Goal: Information Seeking & Learning: Find contact information

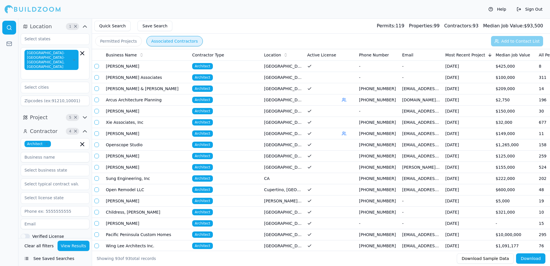
click at [119, 39] on button "Permitted Projects" at bounding box center [118, 41] width 47 height 10
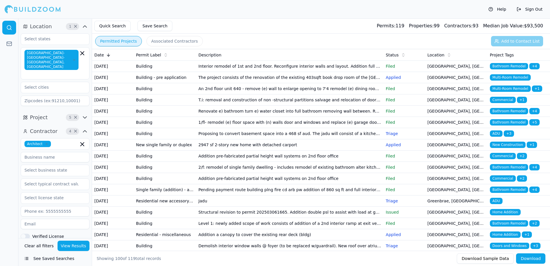
click at [502, 125] on span "Bathroom Remodel" at bounding box center [509, 122] width 38 height 6
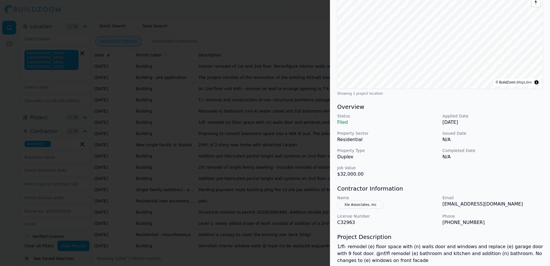
scroll to position [86, 0]
click at [246, 24] on div at bounding box center [275, 133] width 550 height 266
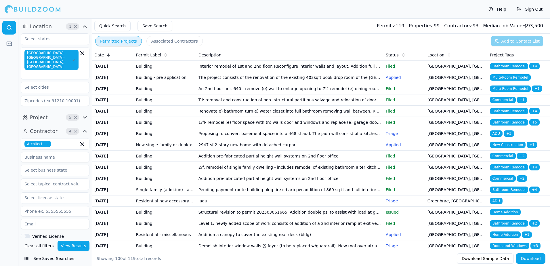
click at [506, 114] on span "Bathroom Remodel" at bounding box center [509, 111] width 38 height 6
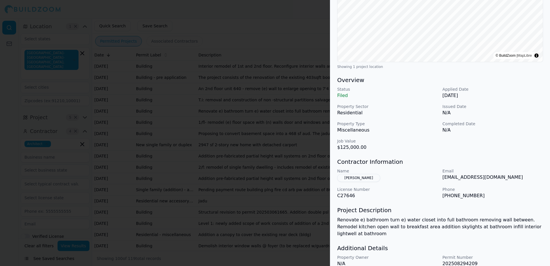
scroll to position [115, 0]
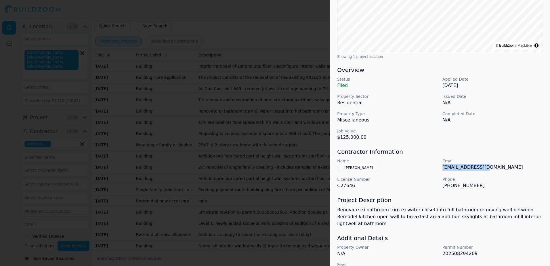
drag, startPoint x: 442, startPoint y: 168, endPoint x: 491, endPoint y: 172, distance: 48.5
click at [491, 172] on div "Name [PERSON_NAME] A Email [EMAIL_ADDRESS][DOMAIN_NAME] License Number C27646 P…" at bounding box center [440, 173] width 206 height 31
click at [280, 20] on div at bounding box center [275, 133] width 550 height 266
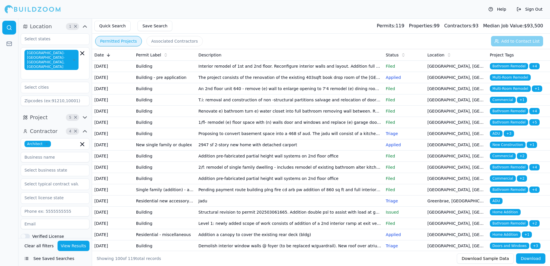
click at [512, 125] on span "Bathroom Remodel" at bounding box center [509, 122] width 38 height 6
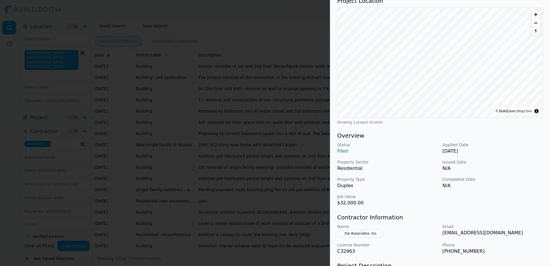
scroll to position [58, 0]
click at [302, 21] on div at bounding box center [275, 133] width 550 height 266
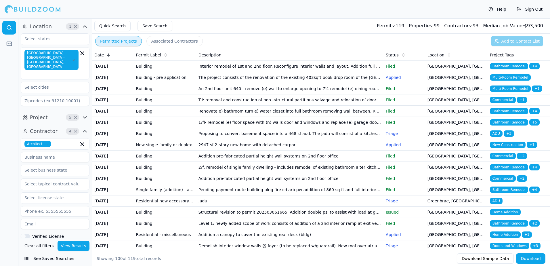
click at [503, 92] on span "Multi-Room Remodel" at bounding box center [510, 88] width 41 height 6
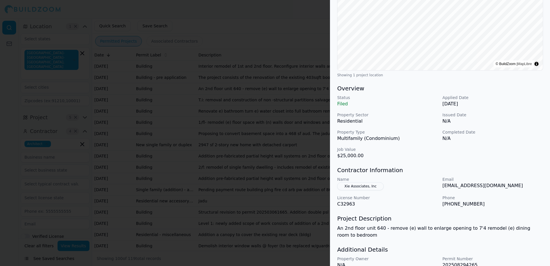
scroll to position [115, 0]
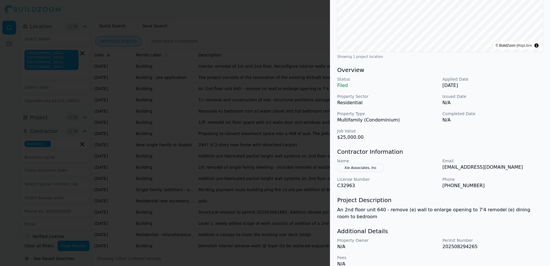
click at [360, 166] on button "Xie Associates, Inc" at bounding box center [360, 168] width 47 height 8
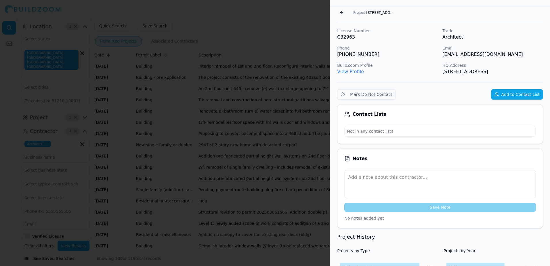
scroll to position [14, 0]
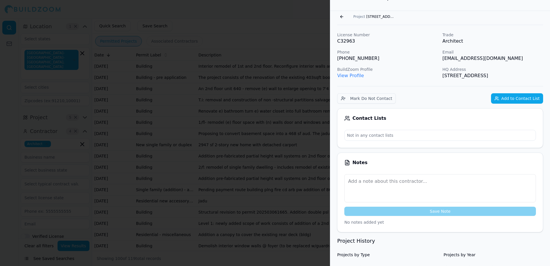
click at [352, 74] on link "View Profile" at bounding box center [350, 75] width 27 height 5
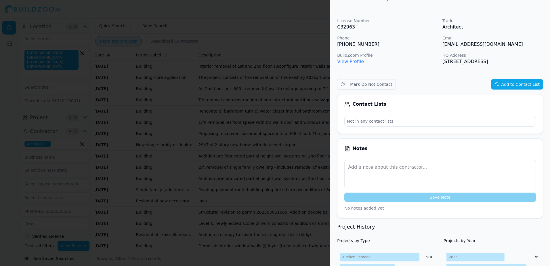
click at [304, 17] on div at bounding box center [275, 133] width 550 height 266
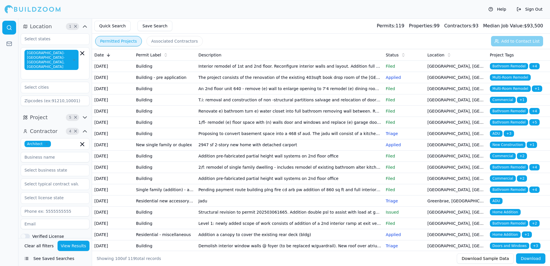
click at [507, 92] on span "Multi-Room Remodel" at bounding box center [510, 88] width 41 height 6
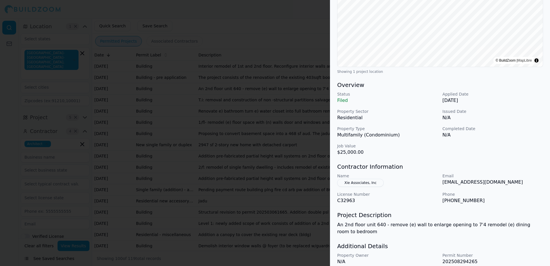
scroll to position [123, 0]
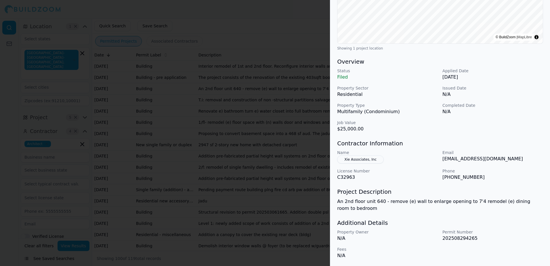
click at [305, 24] on div at bounding box center [275, 133] width 550 height 266
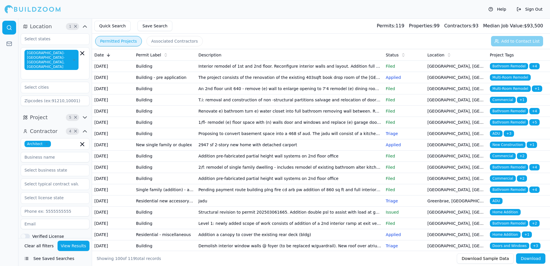
click at [508, 170] on span "Bathroom Remodel" at bounding box center [509, 167] width 38 height 6
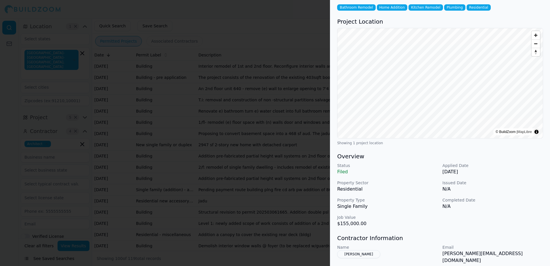
scroll to position [58, 0]
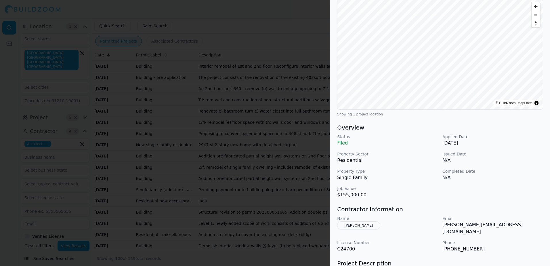
click at [536, 15] on span "Zoom out" at bounding box center [536, 15] width 8 height 8
drag, startPoint x: 443, startPoint y: 225, endPoint x: 497, endPoint y: 225, distance: 53.2
click at [497, 225] on p "[PERSON_NAME][EMAIL_ADDRESS][DOMAIN_NAME]" at bounding box center [493, 228] width 101 height 14
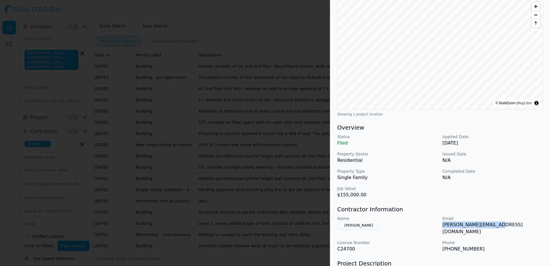
drag, startPoint x: 497, startPoint y: 225, endPoint x: 473, endPoint y: 226, distance: 24.2
copy p "[PERSON_NAME][EMAIL_ADDRESS][DOMAIN_NAME]"
click at [284, 15] on div at bounding box center [275, 133] width 550 height 266
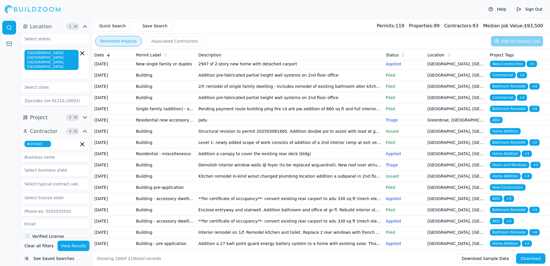
scroll to position [86, 0]
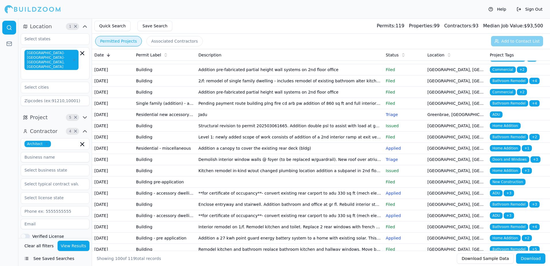
click at [433, 120] on td "Greenbrae, [GEOGRAPHIC_DATA]" at bounding box center [456, 114] width 62 height 11
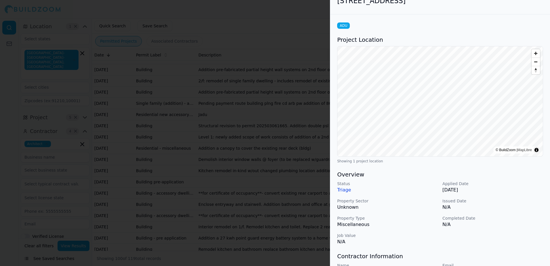
scroll to position [0, 0]
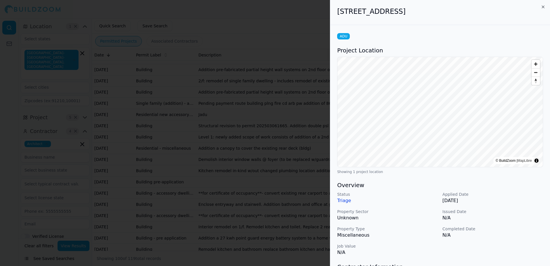
drag, startPoint x: 338, startPoint y: 12, endPoint x: 457, endPoint y: 17, distance: 118.7
click at [457, 17] on div "[STREET_ADDRESS]" at bounding box center [440, 12] width 220 height 25
drag, startPoint x: 457, startPoint y: 17, endPoint x: 420, endPoint y: 13, distance: 36.5
click at [420, 13] on h2 "[STREET_ADDRESS]" at bounding box center [440, 11] width 206 height 9
drag, startPoint x: 336, startPoint y: 12, endPoint x: 469, endPoint y: 15, distance: 132.4
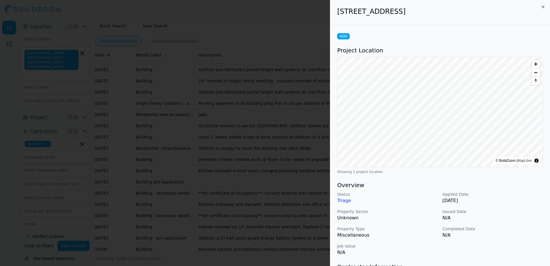
click at [469, 15] on div "[STREET_ADDRESS]" at bounding box center [440, 12] width 220 height 25
drag, startPoint x: 469, startPoint y: 15, endPoint x: 438, endPoint y: 12, distance: 31.2
copy h2 "[STREET_ADDRESS]"
